Goal: Transaction & Acquisition: Purchase product/service

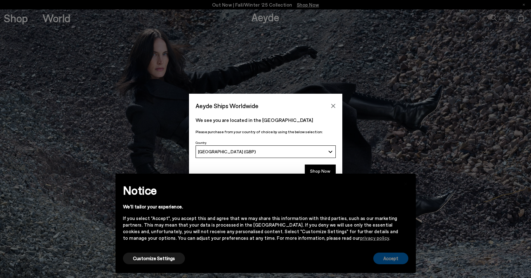
click at [386, 256] on button "Accept" at bounding box center [390, 258] width 35 height 12
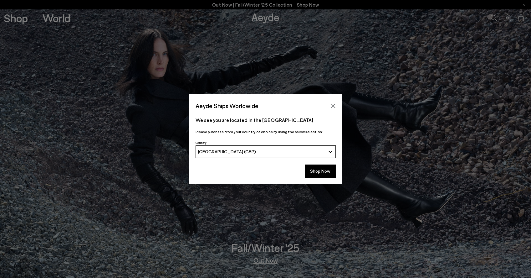
click at [315, 162] on div "Shop Now" at bounding box center [265, 172] width 153 height 23
click at [315, 167] on button "Shop Now" at bounding box center [320, 170] width 31 height 13
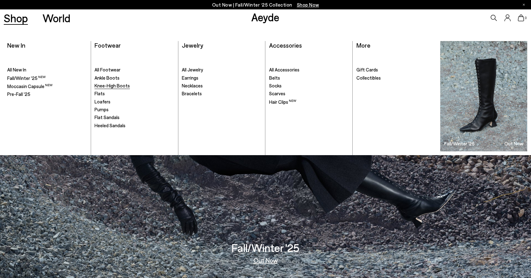
click at [106, 87] on span "Knee-High Boots" at bounding box center [112, 86] width 35 height 6
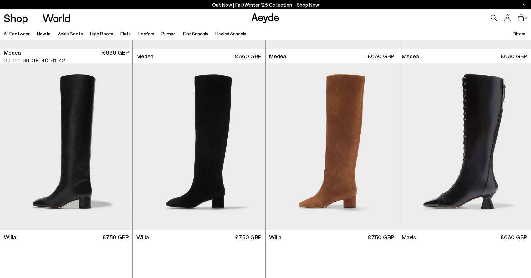
scroll to position [159, 0]
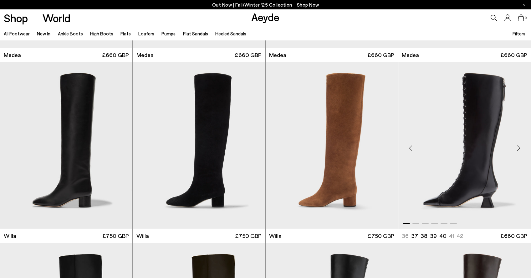
click at [518, 147] on div "Next slide" at bounding box center [518, 147] width 19 height 19
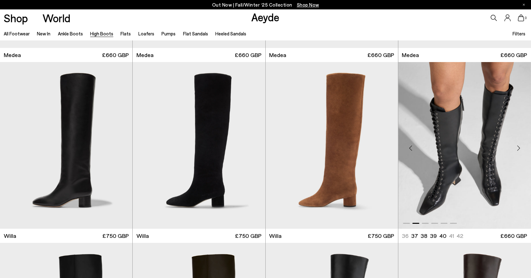
click at [518, 147] on div "Next slide" at bounding box center [518, 147] width 19 height 19
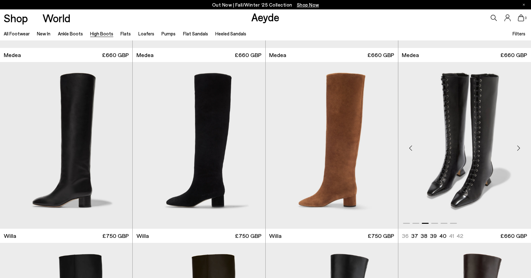
click at [518, 147] on div "Next slide" at bounding box center [518, 147] width 19 height 19
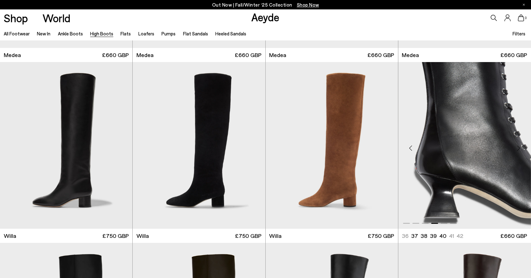
click at [518, 147] on div "Next slide" at bounding box center [518, 147] width 19 height 19
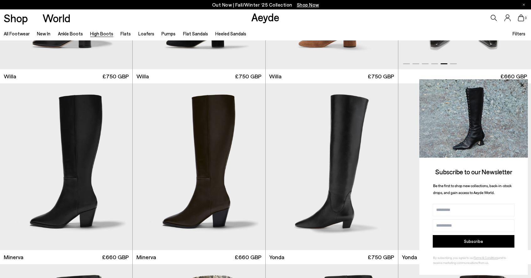
scroll to position [328, 0]
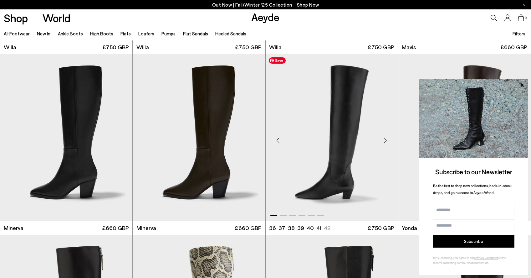
scroll to position [367, 0]
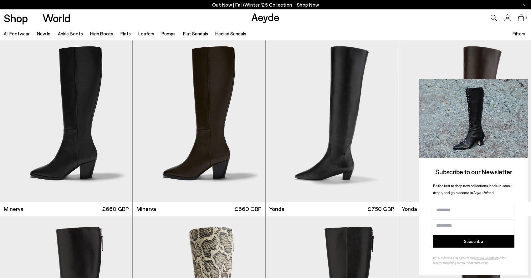
click at [521, 85] on icon at bounding box center [522, 85] width 8 height 8
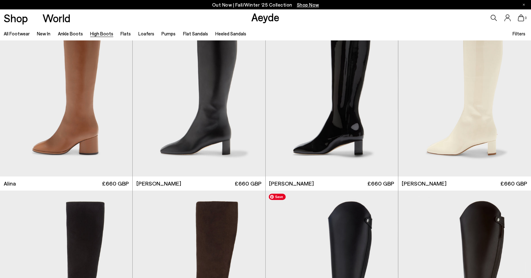
scroll to position [1097, 0]
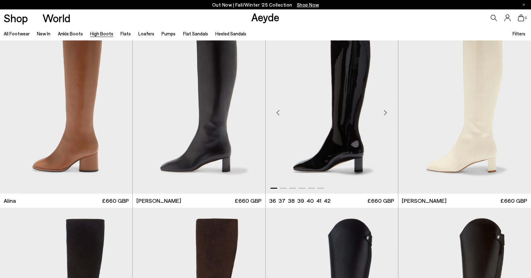
click at [384, 114] on div "Next slide" at bounding box center [385, 112] width 19 height 19
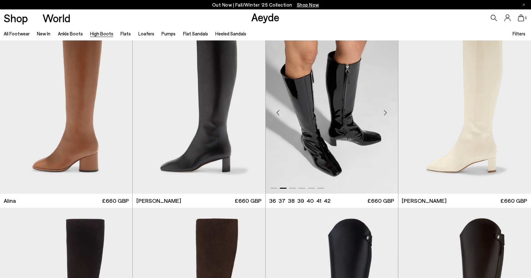
click at [384, 114] on div "Next slide" at bounding box center [385, 112] width 19 height 19
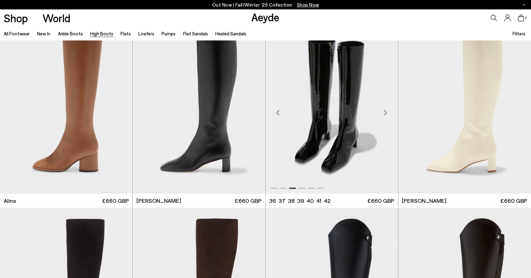
click at [384, 114] on div "Next slide" at bounding box center [385, 112] width 19 height 19
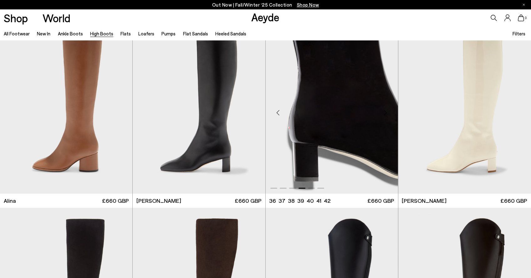
click at [384, 114] on div "Next slide" at bounding box center [385, 112] width 19 height 19
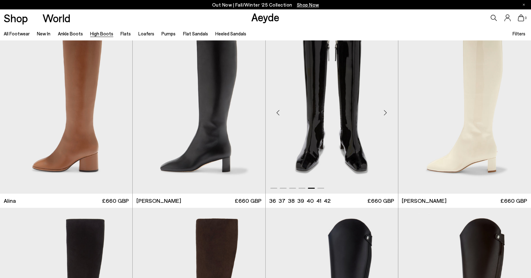
click at [384, 114] on div "Next slide" at bounding box center [385, 112] width 19 height 19
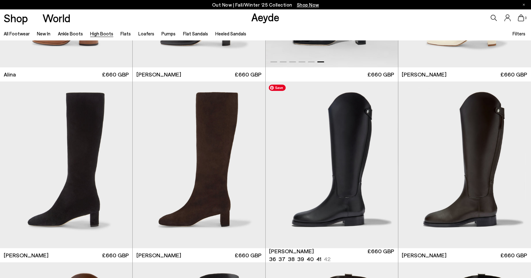
scroll to position [1224, 0]
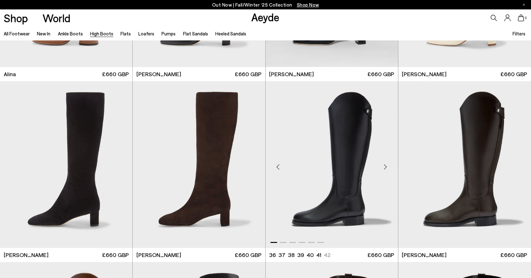
click at [386, 162] on div "Next slide" at bounding box center [385, 166] width 19 height 19
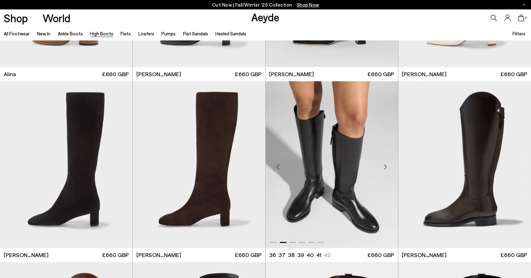
click at [386, 162] on div "Next slide" at bounding box center [385, 166] width 19 height 19
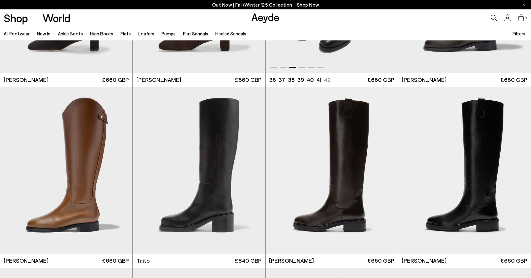
scroll to position [1421, 0]
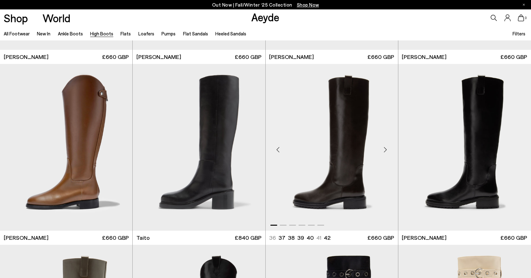
click at [385, 151] on div "Next slide" at bounding box center [385, 149] width 19 height 19
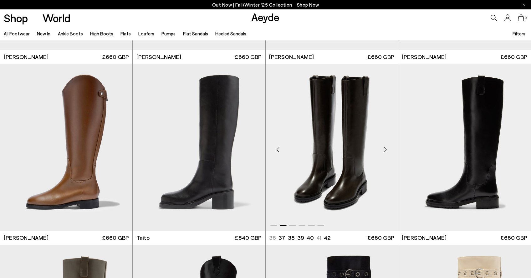
click at [385, 151] on div "Next slide" at bounding box center [385, 149] width 19 height 19
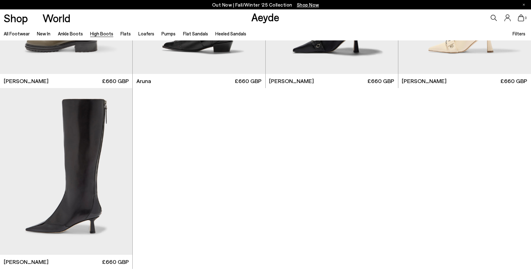
scroll to position [1759, 0]
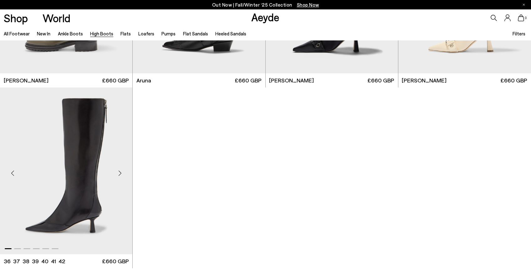
click at [122, 172] on div "Next slide" at bounding box center [119, 173] width 19 height 19
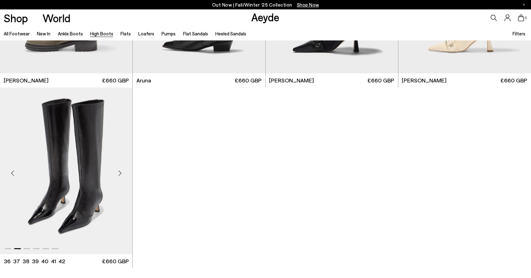
click at [122, 172] on div "Next slide" at bounding box center [119, 173] width 19 height 19
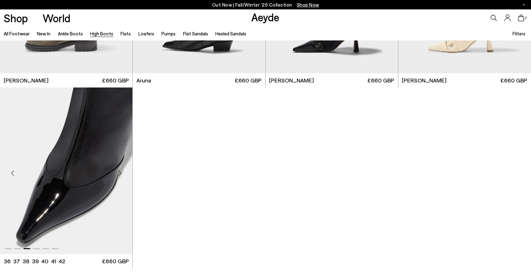
click at [122, 172] on div "Next slide" at bounding box center [119, 173] width 19 height 19
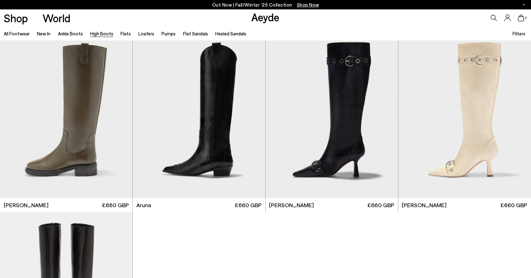
scroll to position [1634, 0]
click at [254, 115] on div "Next slide" at bounding box center [253, 117] width 19 height 19
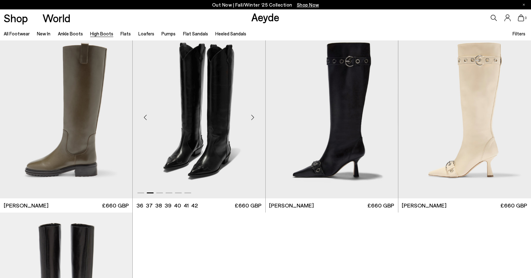
click at [254, 115] on div "Next slide" at bounding box center [253, 117] width 19 height 19
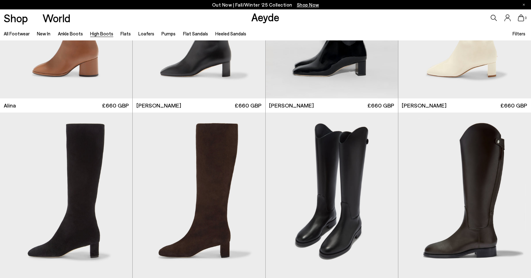
scroll to position [1049, 0]
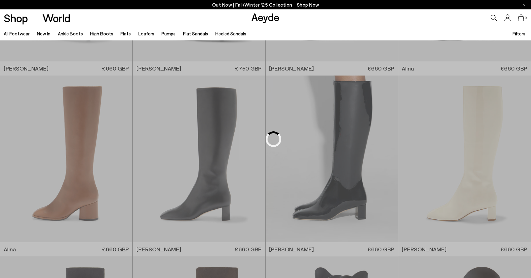
scroll to position [329, 0]
